Goal: Information Seeking & Learning: Learn about a topic

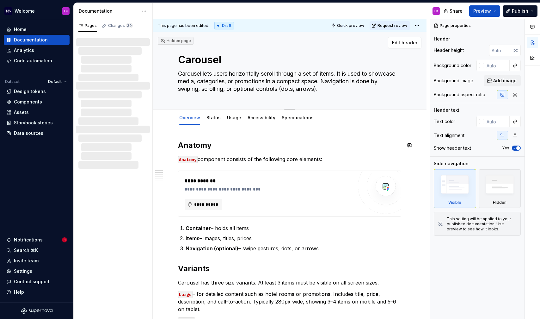
type textarea "*"
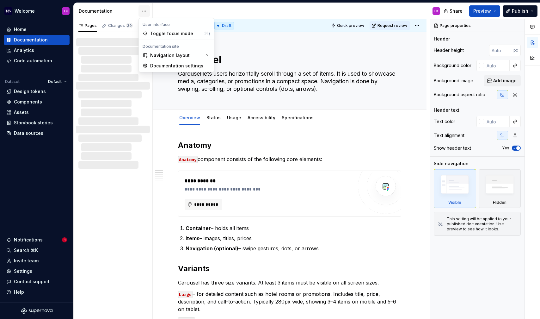
click at [142, 14] on html "Welcome LK Home Documentation Analytics Code automation Dataset Default Design …" at bounding box center [270, 159] width 540 height 319
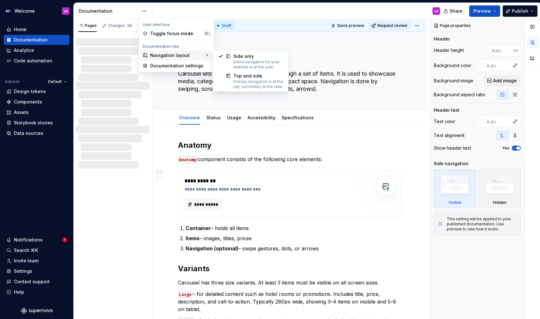
click at [159, 57] on div "Navigation layout" at bounding box center [176, 55] width 73 height 10
click at [229, 80] on div at bounding box center [225, 81] width 15 height 16
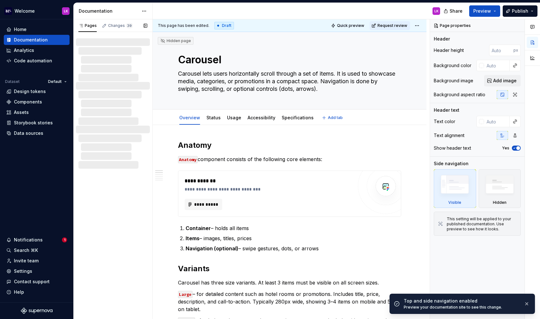
type textarea "*"
click at [144, 9] on html "Welcome LK Home Documentation Analytics Code automation Dataset Default Design …" at bounding box center [270, 159] width 540 height 319
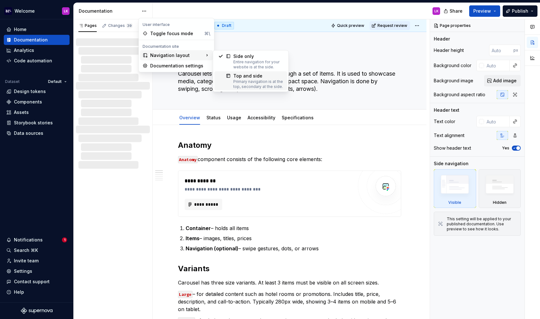
click at [220, 83] on div at bounding box center [225, 81] width 15 height 16
type textarea "*"
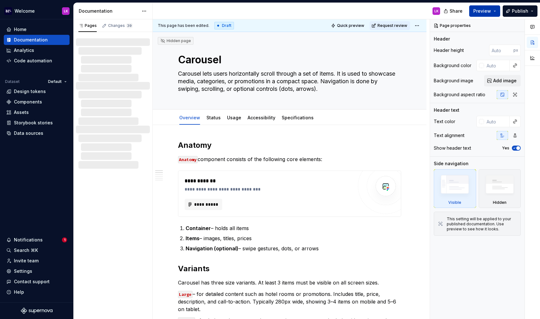
click at [496, 15] on button "Preview" at bounding box center [484, 10] width 31 height 11
click at [304, 19] on div "This page has been edited. Draft Quick preview Request review" at bounding box center [290, 25] width 274 height 13
click at [173, 44] on div "Hidden page" at bounding box center [176, 41] width 36 height 8
click at [172, 41] on div "Hidden page" at bounding box center [175, 40] width 31 height 5
type textarea "*"
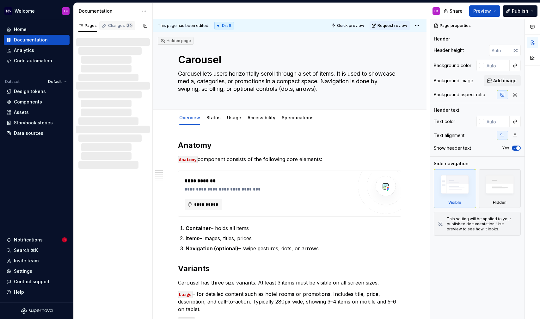
click at [126, 26] on span "39" at bounding box center [129, 25] width 7 height 5
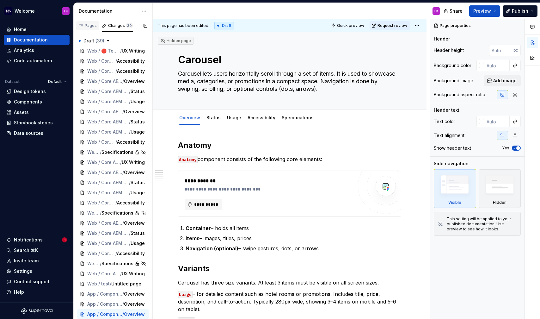
click at [84, 28] on div "Pages" at bounding box center [87, 25] width 23 height 9
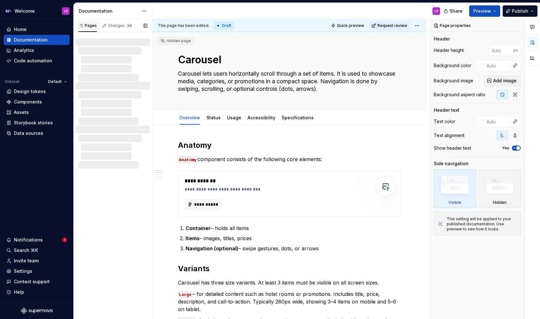
click at [91, 24] on div "Pages" at bounding box center [87, 25] width 18 height 5
type textarea "*"
click at [28, 55] on div "Analytics" at bounding box center [37, 50] width 66 height 10
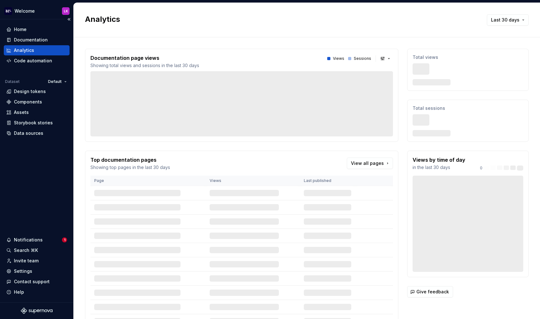
click at [24, 53] on div "Analytics" at bounding box center [37, 50] width 66 height 10
click at [39, 38] on div "Documentation" at bounding box center [31, 40] width 34 height 6
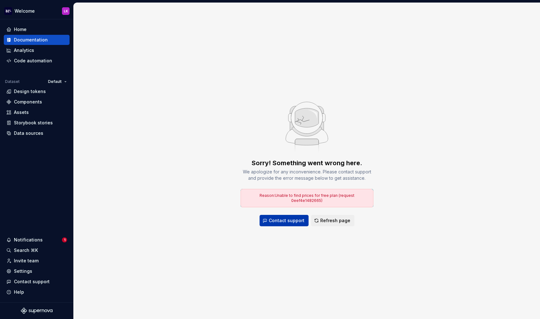
click at [290, 217] on span "Contact support" at bounding box center [287, 220] width 36 height 6
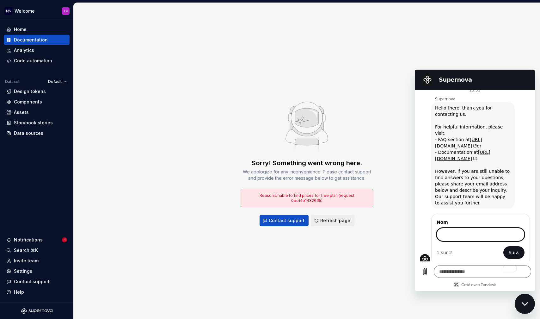
scroll to position [16, 0]
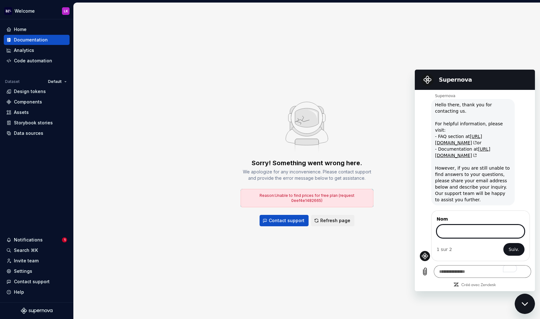
click at [455, 230] on input "Nom" at bounding box center [481, 231] width 88 height 13
click at [19, 92] on div "Design tokens" at bounding box center [30, 91] width 32 height 6
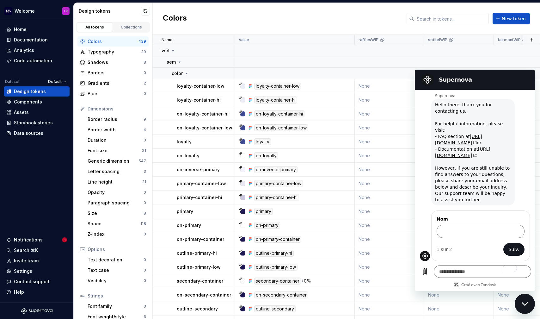
click at [527, 306] on icon "Fermer la fenêtre de messagerie" at bounding box center [525, 304] width 7 height 4
type textarea "*"
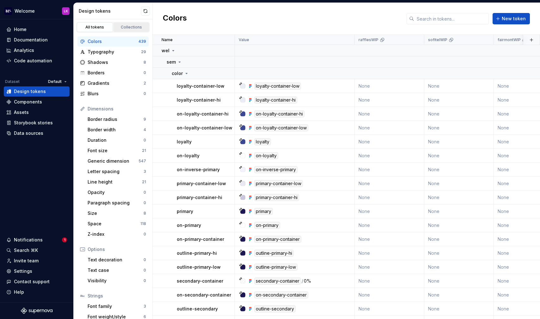
click at [122, 30] on link "Collections" at bounding box center [132, 26] width 36 height 9
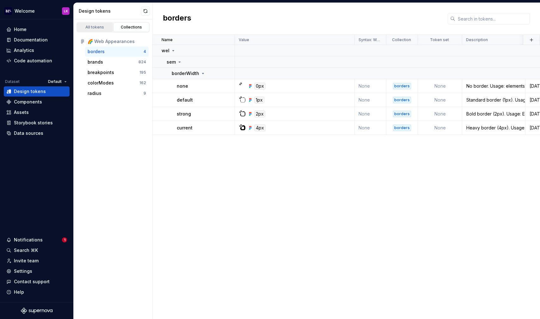
click at [106, 28] on div "All tokens" at bounding box center [95, 27] width 32 height 5
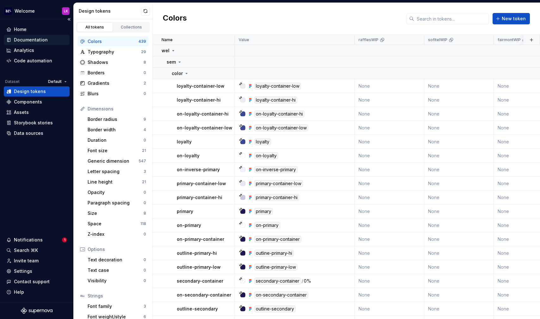
click at [33, 40] on div "Documentation" at bounding box center [31, 40] width 34 height 6
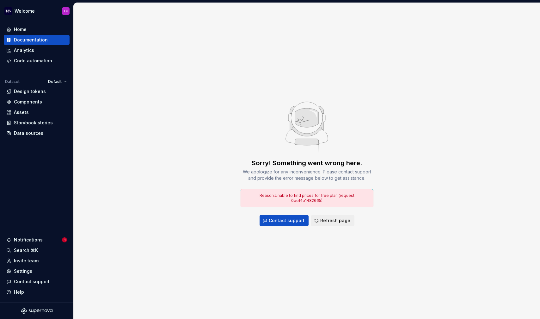
click at [282, 197] on span "Reason: Unable to find prices for free plan (request 0eef4e1482665)" at bounding box center [307, 198] width 95 height 10
click at [324, 217] on span "Refresh page" at bounding box center [335, 220] width 30 height 6
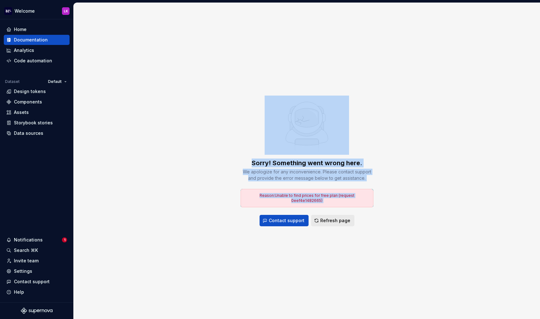
click at [319, 223] on button "Refresh page" at bounding box center [332, 220] width 43 height 11
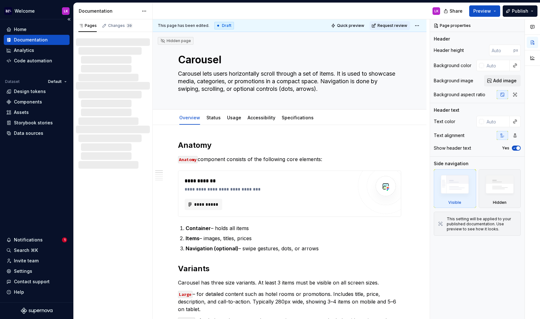
type textarea "*"
click at [116, 29] on div "Changes 39" at bounding box center [117, 25] width 36 height 9
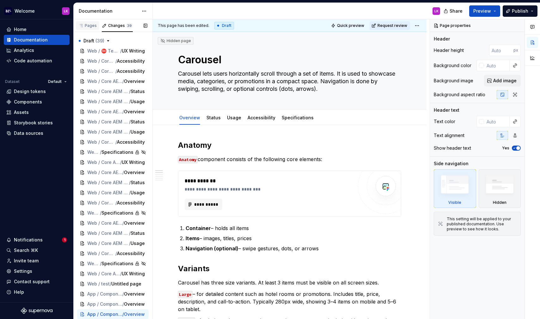
click at [92, 28] on div "Pages" at bounding box center [87, 25] width 18 height 5
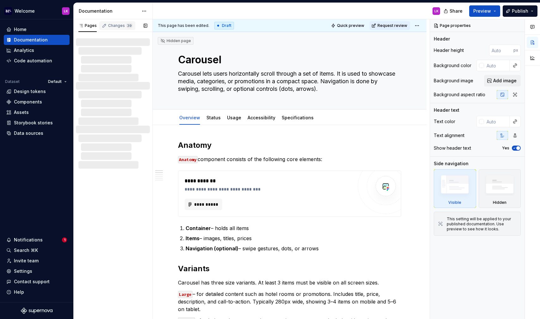
click at [108, 26] on div "Changes 39" at bounding box center [120, 25] width 25 height 5
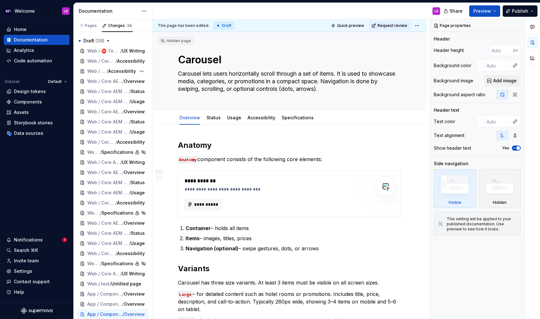
type textarea "*"
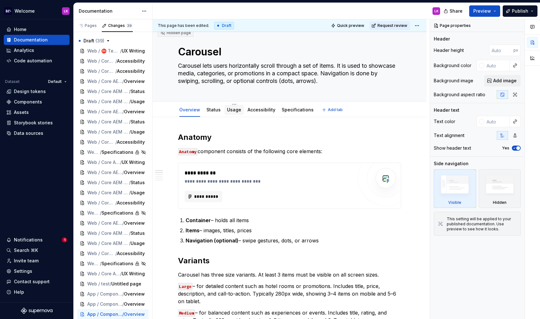
click at [231, 109] on link "Usage" at bounding box center [234, 109] width 14 height 5
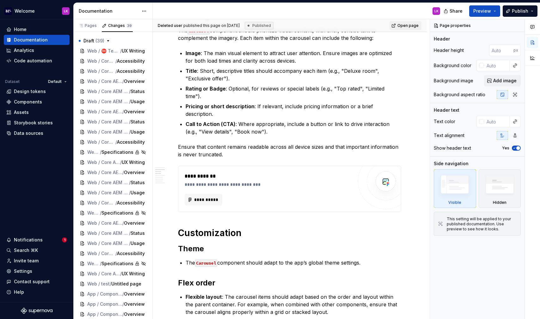
scroll to position [54, 0]
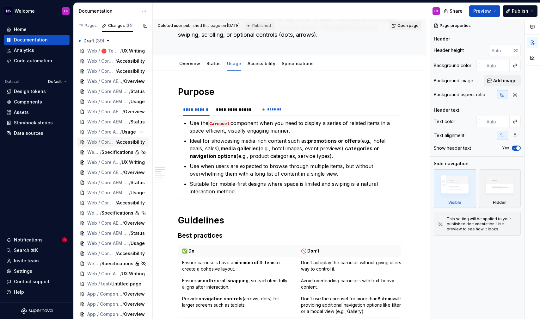
type textarea "*"
click at [86, 27] on div "Pages" at bounding box center [87, 25] width 18 height 5
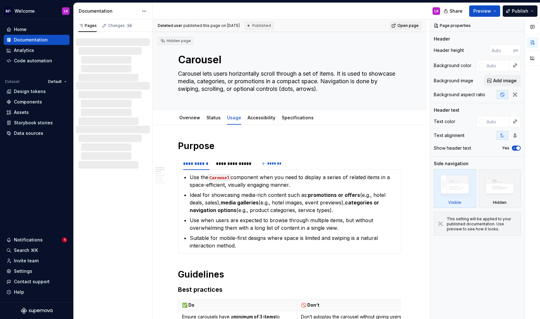
type textarea "*"
